Goal: Navigation & Orientation: Find specific page/section

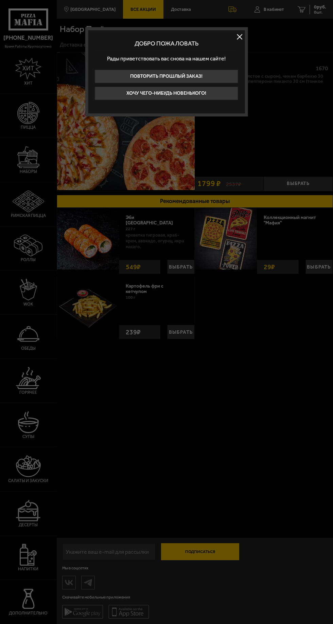
click at [245, 39] on div "Добро пожаловать Рады приветствовать вас снова на нашем сайте! Повторить прошлы…" at bounding box center [166, 71] width 163 height 89
click at [242, 33] on button at bounding box center [239, 37] width 10 height 10
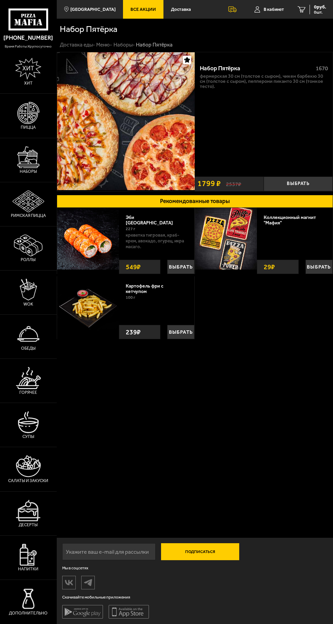
click at [29, 527] on span "Десерты" at bounding box center [28, 525] width 19 height 4
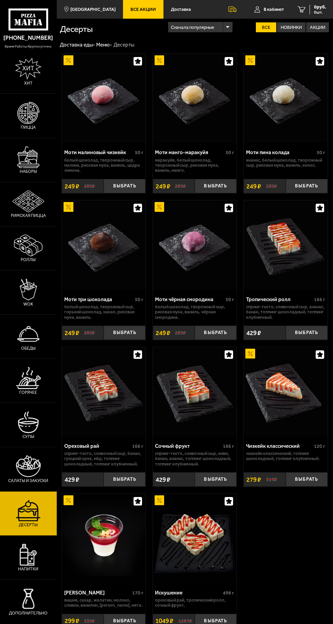
click at [25, 566] on img at bounding box center [28, 555] width 17 height 22
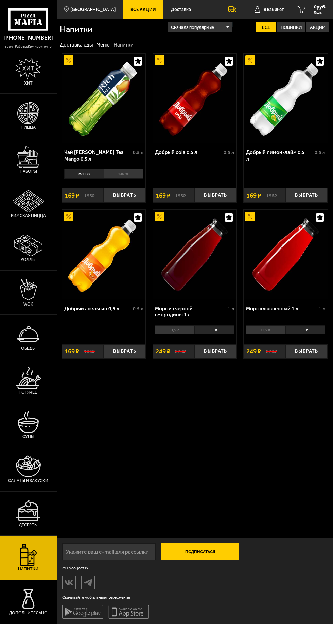
click at [26, 389] on img at bounding box center [28, 378] width 24 height 22
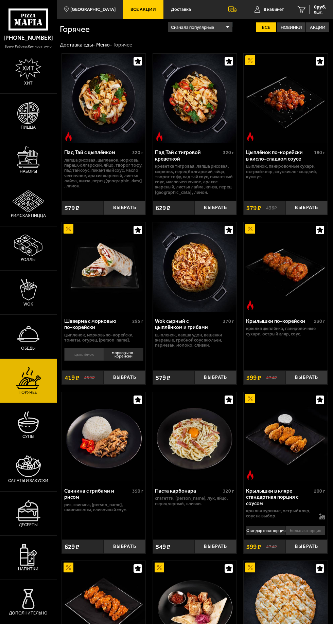
click at [284, 8] on link "В кабинет" at bounding box center [268, 9] width 43 height 19
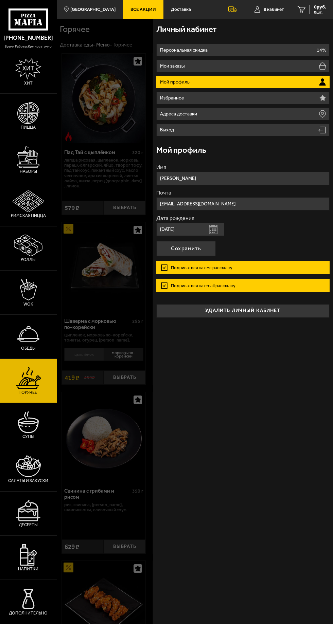
click at [279, 85] on li "Мой профиль" at bounding box center [242, 82] width 173 height 13
click at [77, 295] on div at bounding box center [223, 331] width 333 height 624
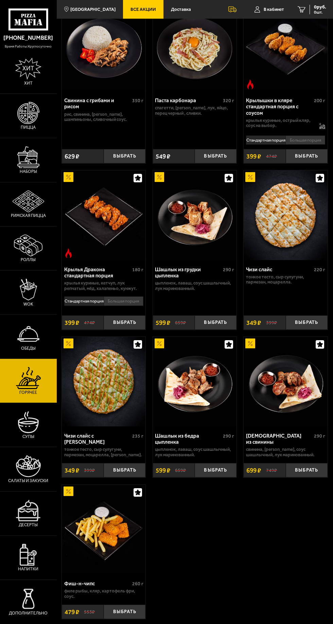
scroll to position [434, 0]
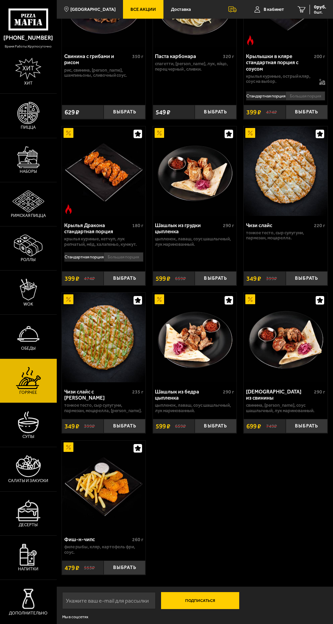
click at [22, 204] on img at bounding box center [29, 201] width 32 height 22
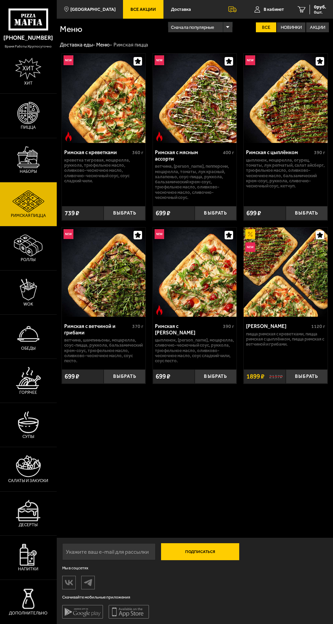
click at [21, 257] on img at bounding box center [28, 246] width 29 height 22
